Goal: Navigation & Orientation: Understand site structure

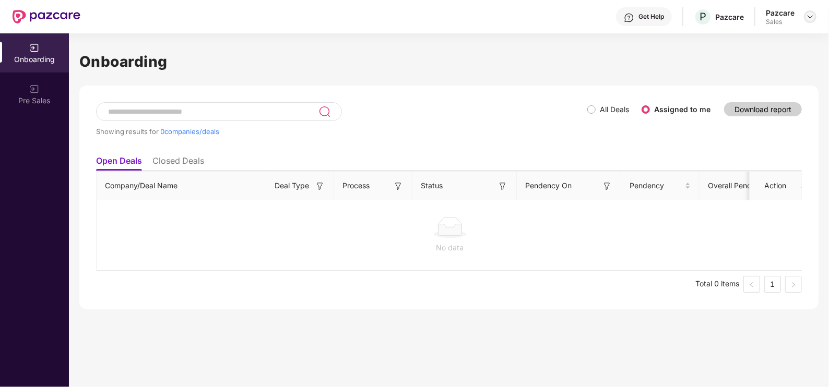
click at [808, 17] on img at bounding box center [810, 17] width 8 height 8
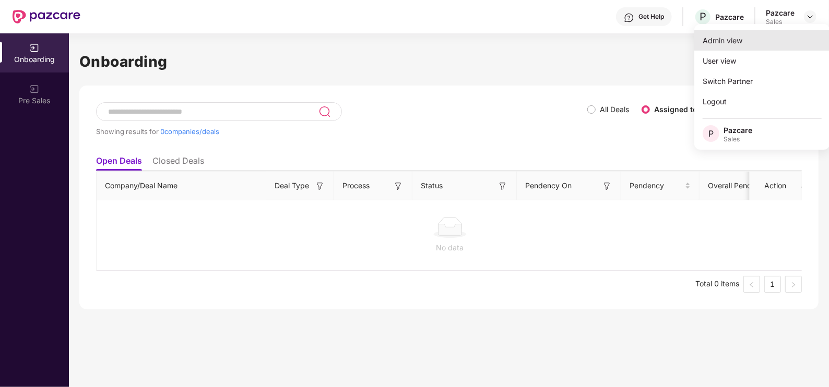
click at [748, 37] on div "Admin view" at bounding box center [762, 40] width 136 height 20
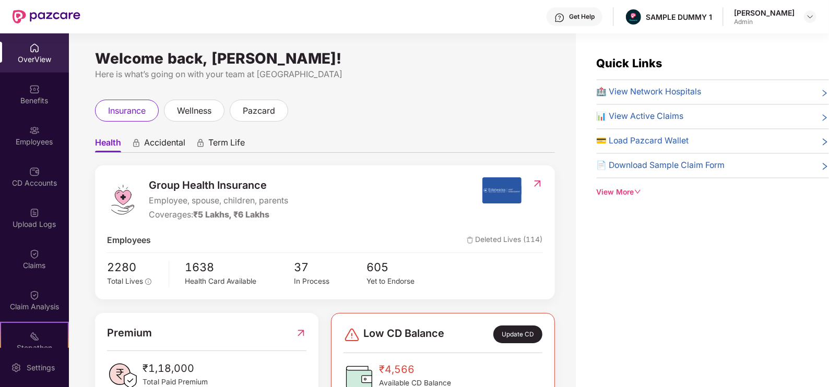
click at [590, 23] on div "Get Help" at bounding box center [574, 16] width 56 height 19
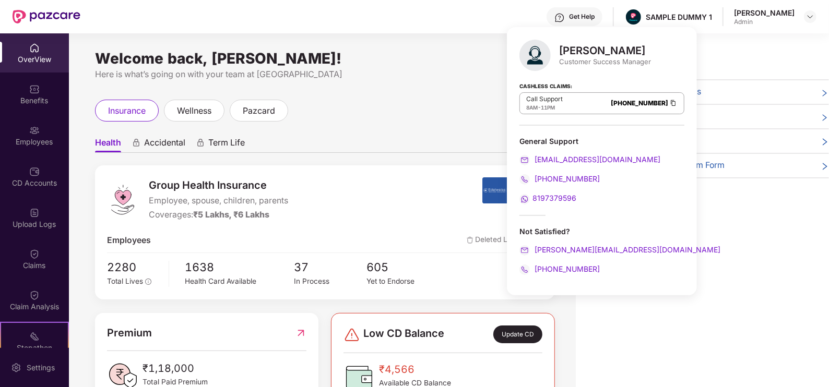
click at [712, 249] on div "Quick Links 🏥 View Network Hospitals 📊 View Active Claims 💳 Load Pazcard Wallet…" at bounding box center [702, 226] width 253 height 387
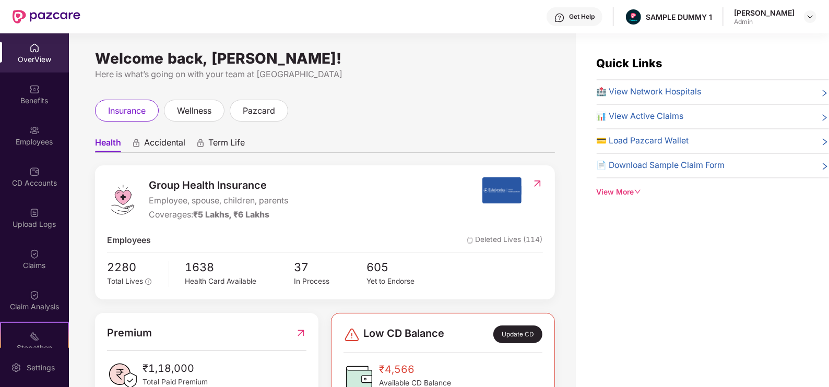
click at [615, 190] on div "View More" at bounding box center [713, 192] width 232 height 11
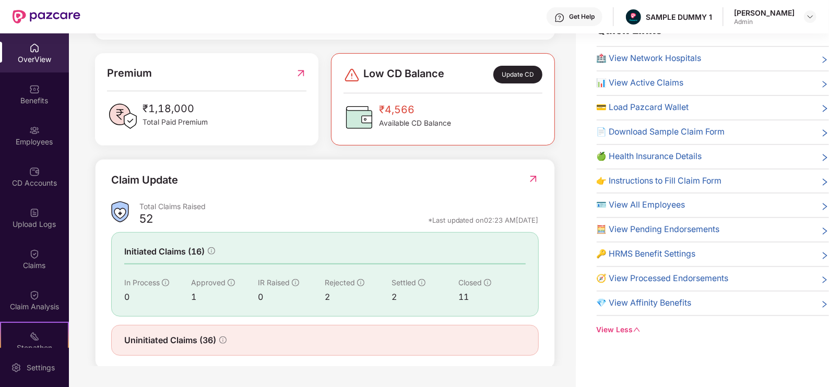
scroll to position [1, 0]
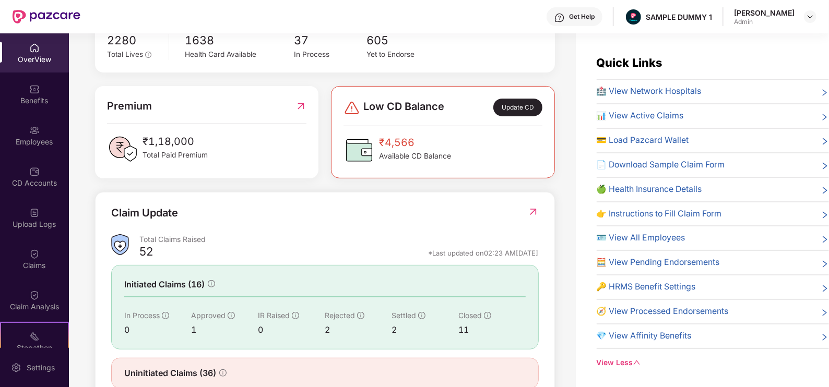
click at [604, 358] on div "View Less" at bounding box center [713, 363] width 232 height 11
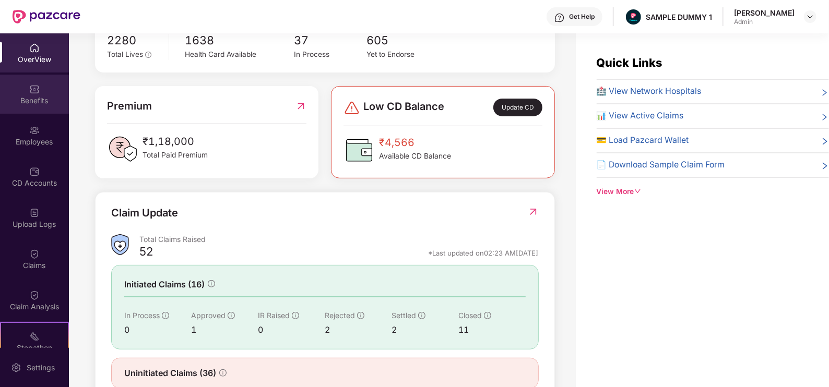
click at [31, 98] on div "Benefits" at bounding box center [34, 101] width 69 height 10
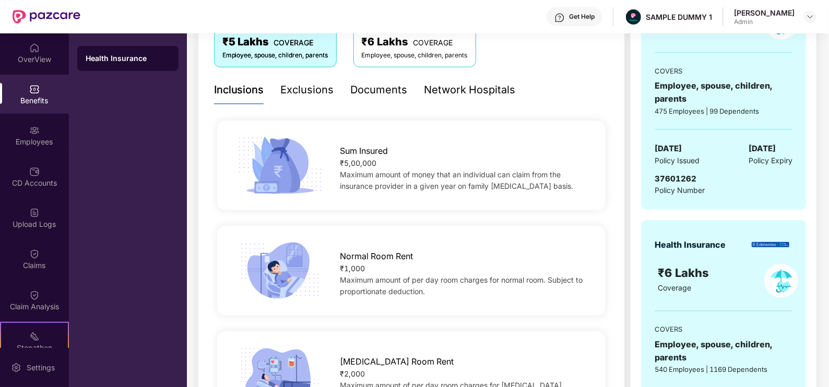
scroll to position [169, 0]
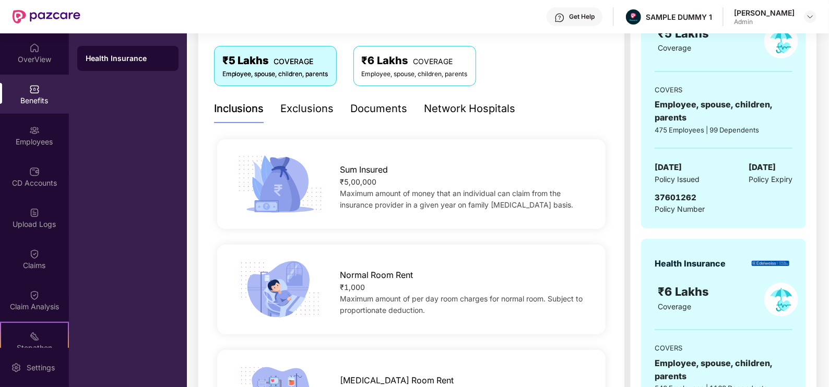
click at [312, 112] on div "Exclusions" at bounding box center [307, 109] width 53 height 16
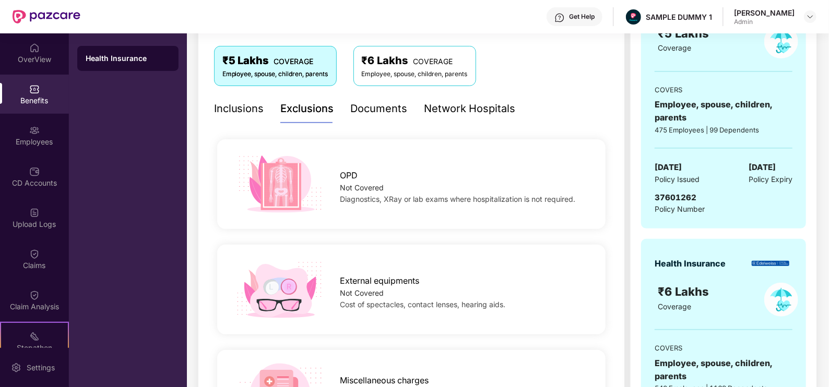
click at [385, 114] on div "Documents" at bounding box center [379, 109] width 57 height 16
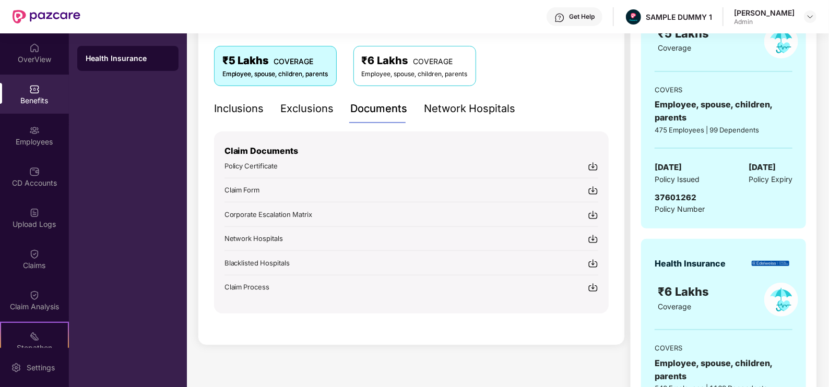
click at [302, 106] on div "Exclusions" at bounding box center [307, 109] width 53 height 16
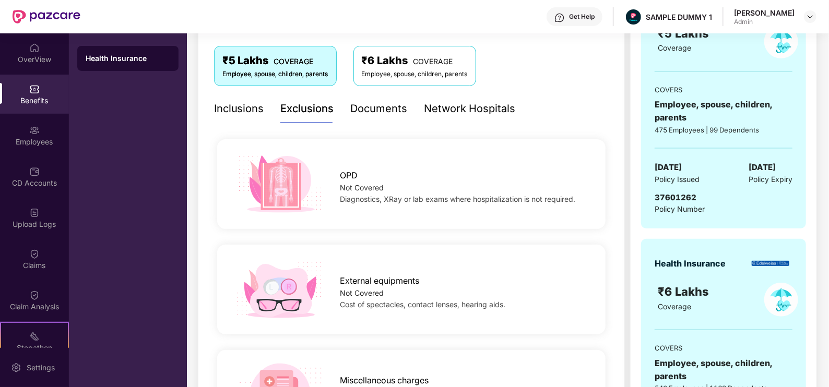
click at [455, 110] on div "Network Hospitals" at bounding box center [469, 109] width 91 height 16
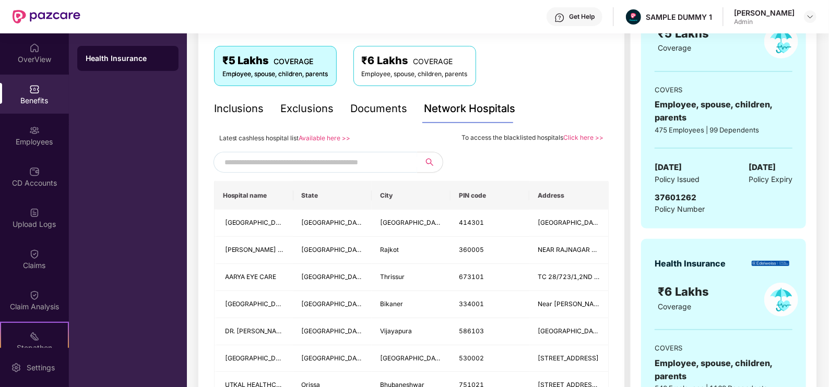
click at [271, 157] on input "text" at bounding box center [313, 162] width 178 height 16
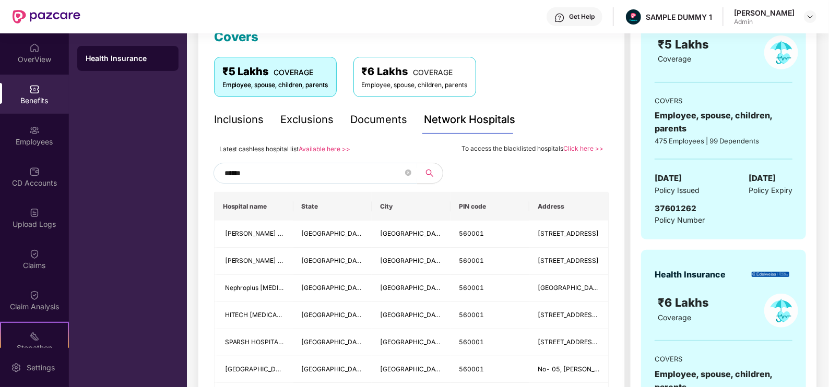
scroll to position [158, 0]
type input "******"
click at [32, 134] on img at bounding box center [34, 130] width 10 height 10
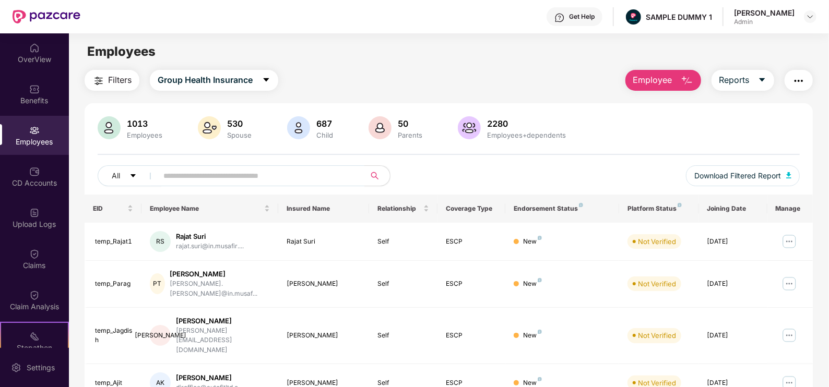
click at [648, 83] on span "Employee" at bounding box center [652, 80] width 39 height 13
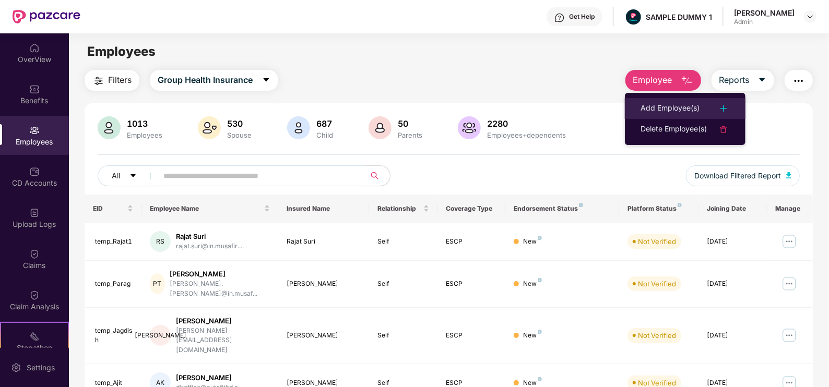
click at [662, 110] on div "Add Employee(s)" at bounding box center [669, 108] width 59 height 13
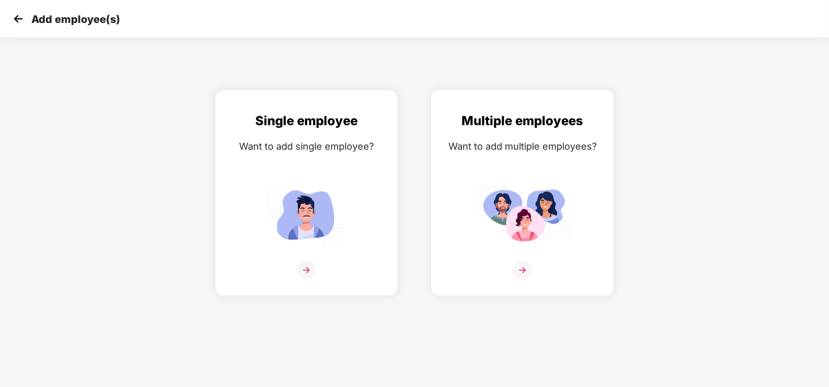
click at [523, 264] on img at bounding box center [522, 270] width 19 height 19
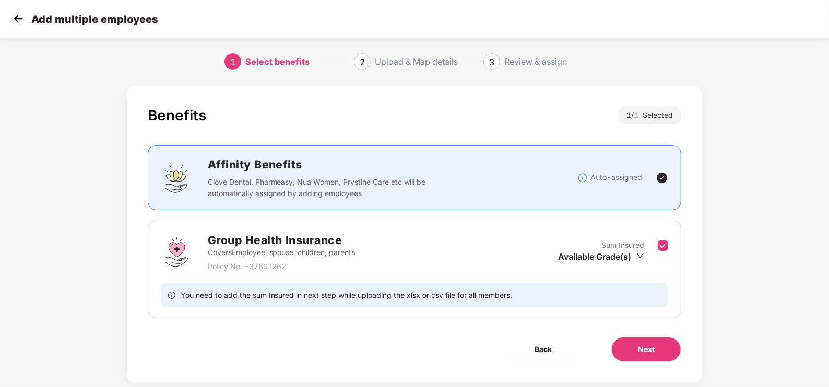
scroll to position [21, 0]
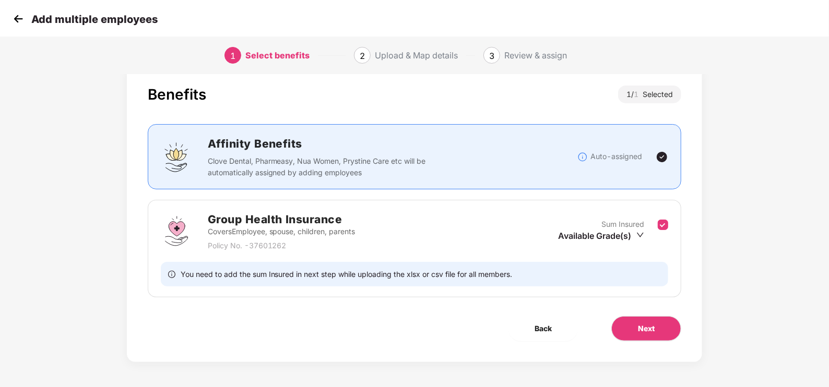
click at [17, 21] on img at bounding box center [18, 19] width 16 height 16
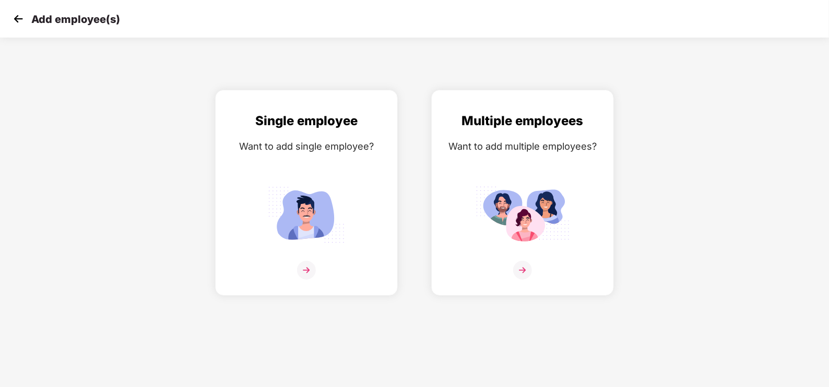
click at [17, 21] on img at bounding box center [18, 19] width 16 height 16
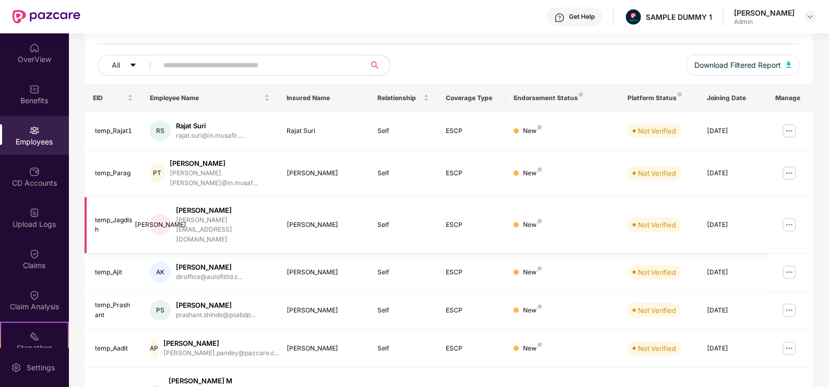
scroll to position [253, 0]
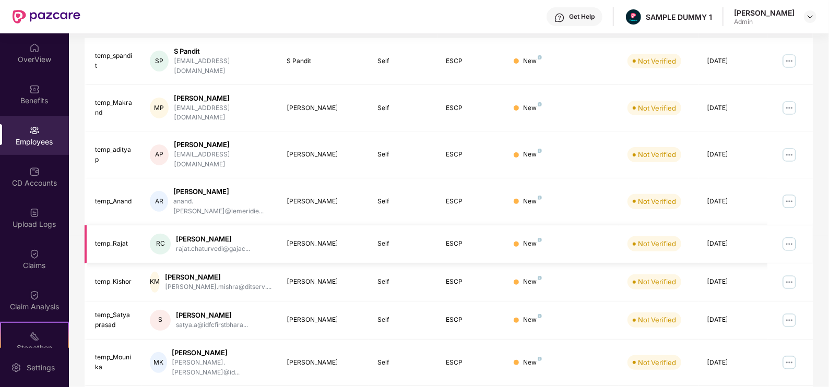
scroll to position [247, 0]
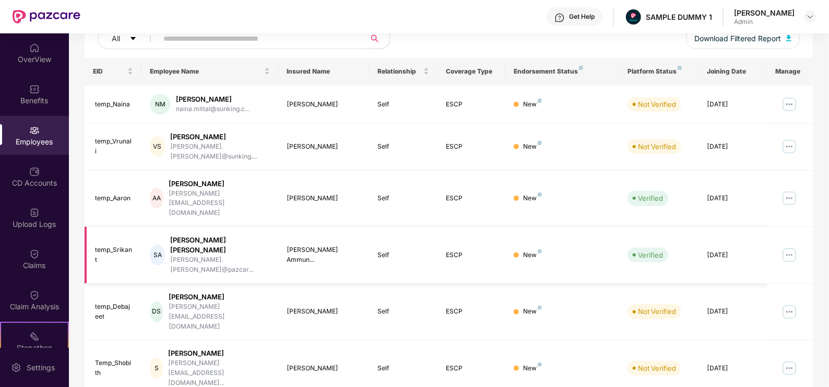
scroll to position [135, 0]
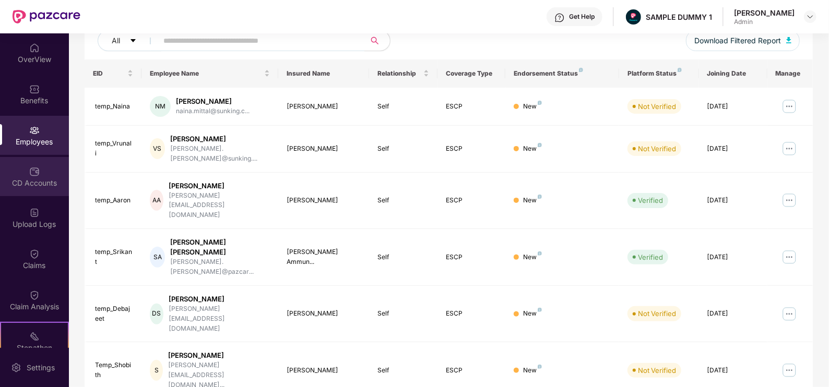
click at [37, 170] on img at bounding box center [34, 171] width 10 height 10
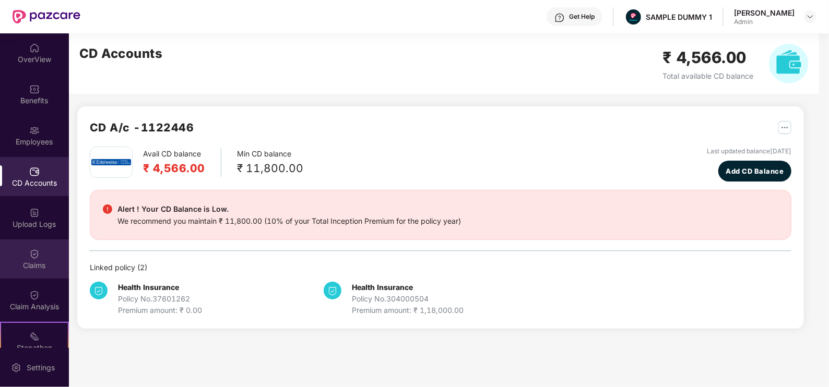
click at [32, 251] on img at bounding box center [34, 254] width 10 height 10
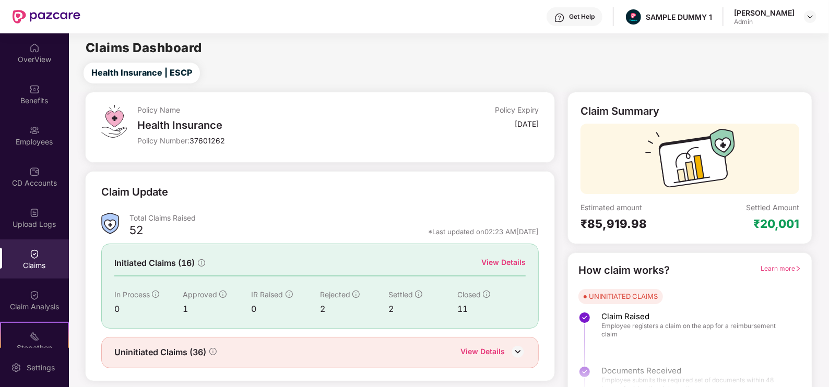
click at [508, 263] on div "View Details" at bounding box center [503, 262] width 44 height 11
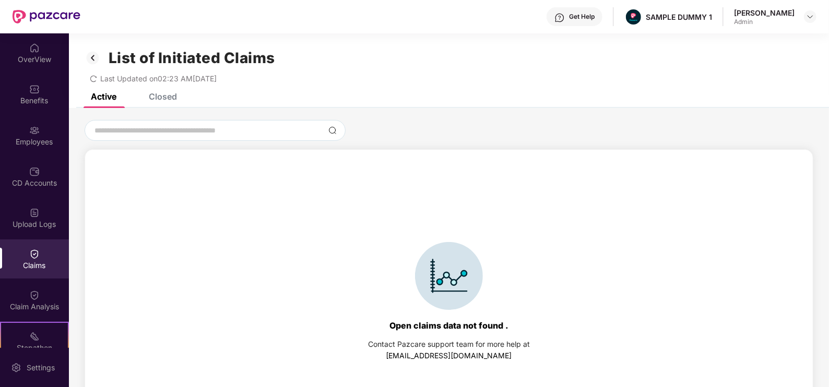
click at [149, 99] on div "Closed" at bounding box center [163, 96] width 28 height 10
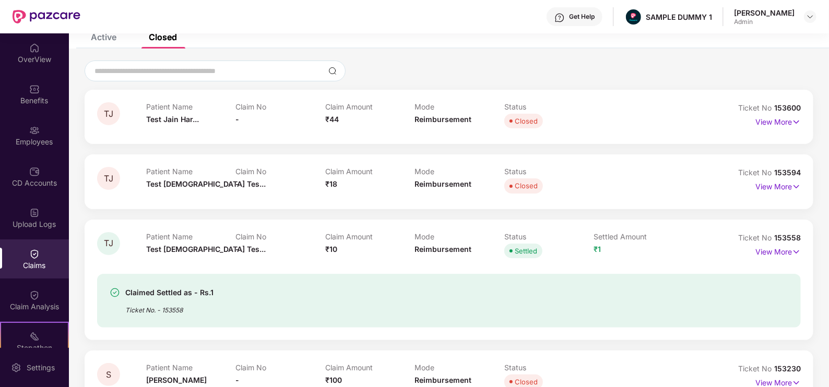
scroll to position [62, 0]
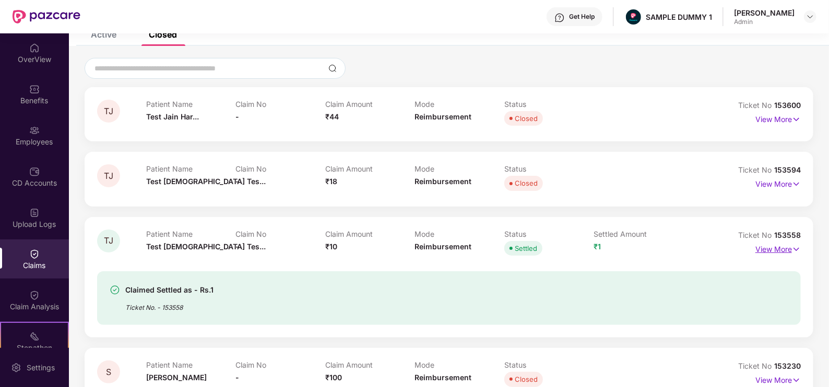
click at [775, 251] on p "View More" at bounding box center [777, 248] width 45 height 14
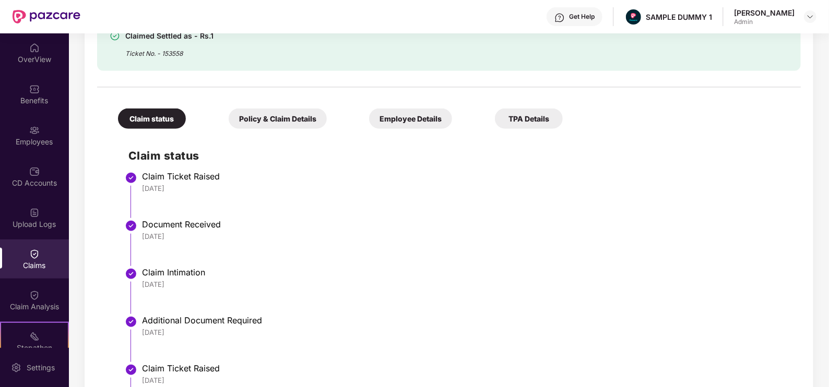
scroll to position [347, 0]
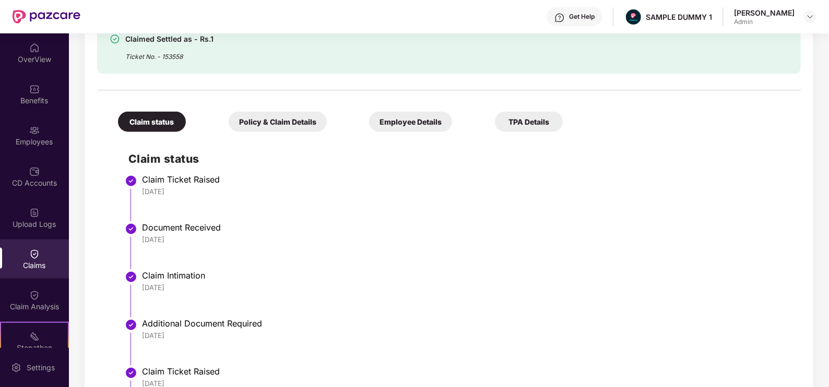
click at [288, 124] on div "Policy & Claim Details" at bounding box center [278, 122] width 98 height 20
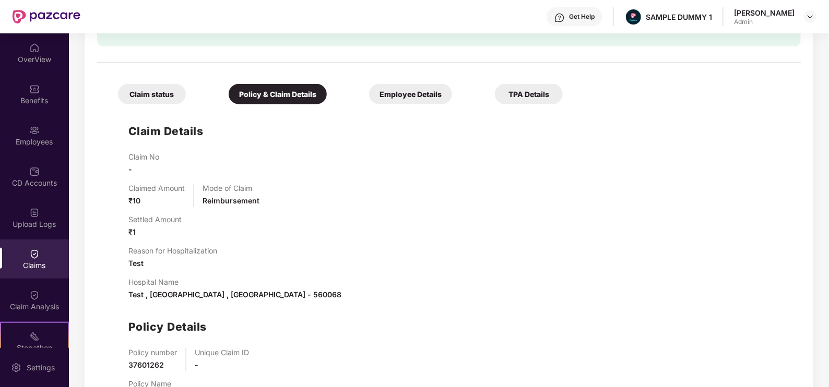
scroll to position [375, 0]
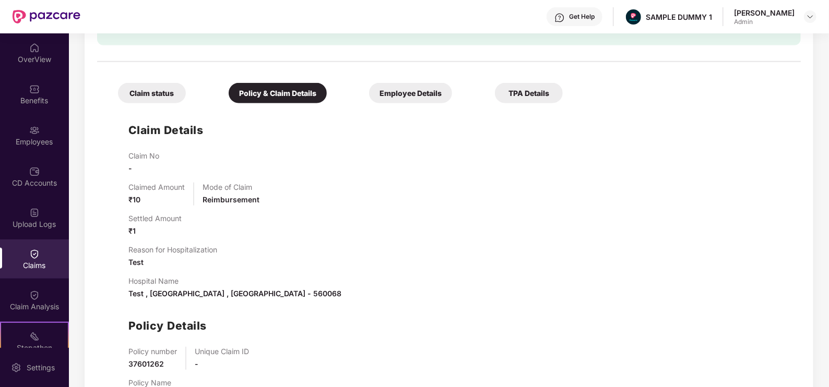
click at [394, 89] on div "Employee Details" at bounding box center [410, 93] width 83 height 20
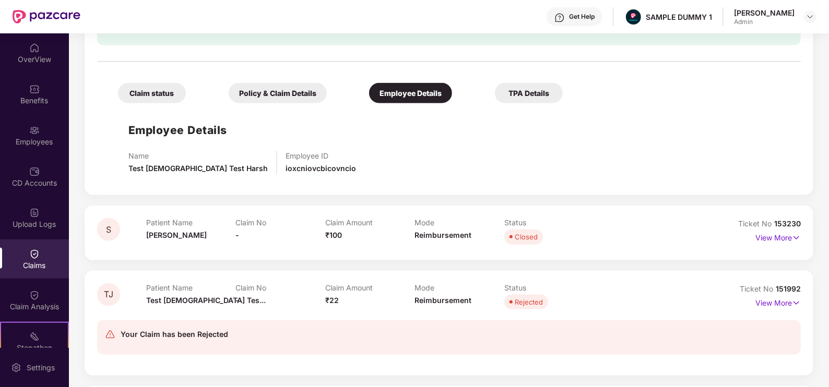
click at [525, 91] on div "TPA Details" at bounding box center [529, 93] width 68 height 20
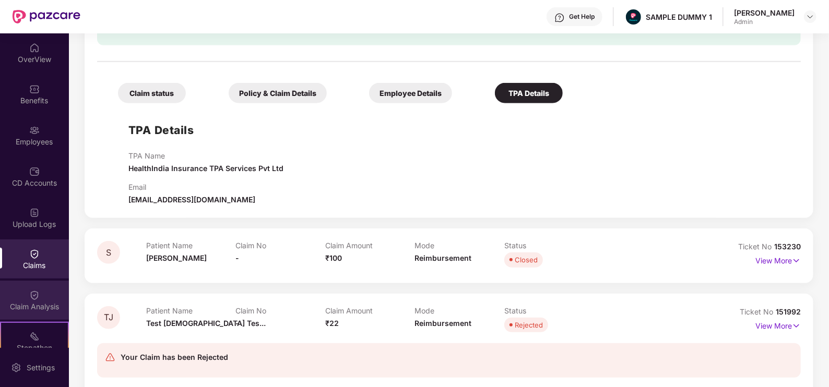
click at [31, 298] on img at bounding box center [34, 295] width 10 height 10
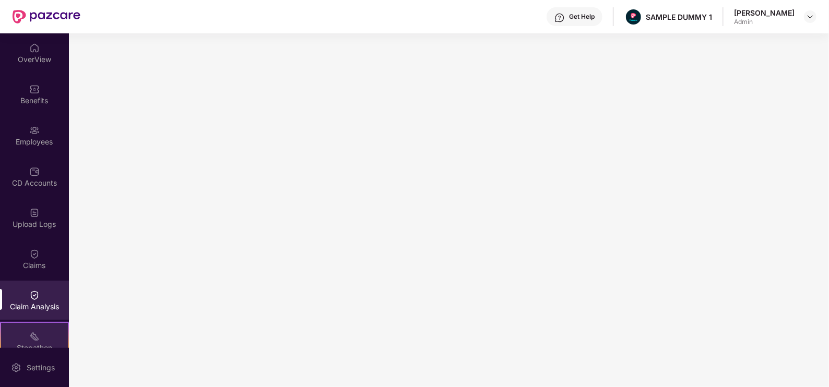
click at [17, 344] on div "Stepathon" at bounding box center [34, 348] width 67 height 10
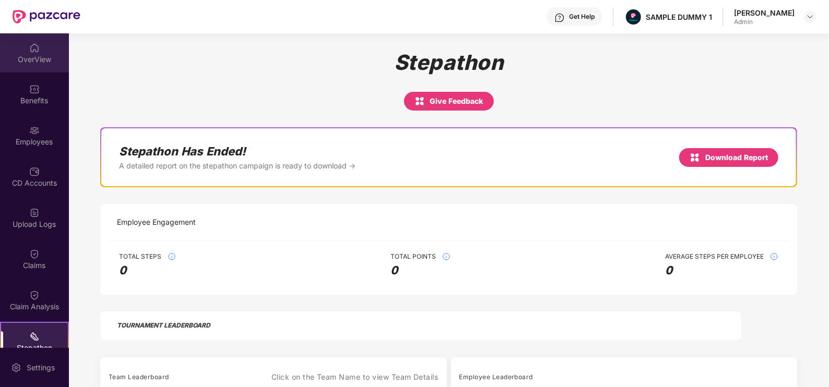
click at [21, 53] on div "OverView" at bounding box center [34, 52] width 69 height 39
